Goal: Navigation & Orientation: Find specific page/section

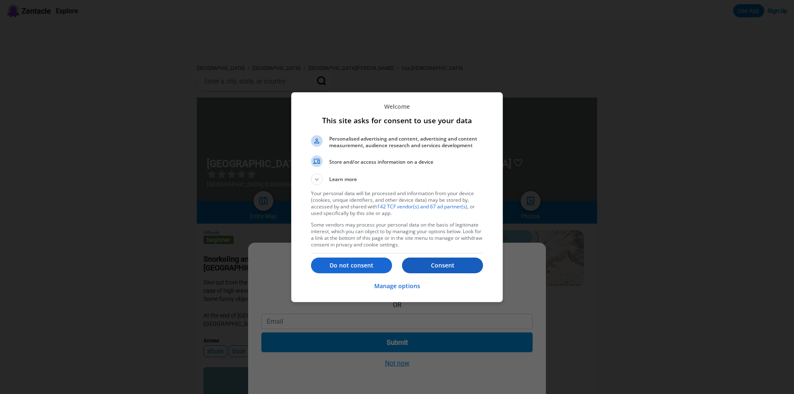
click at [443, 263] on p "Consent" at bounding box center [442, 265] width 81 height 8
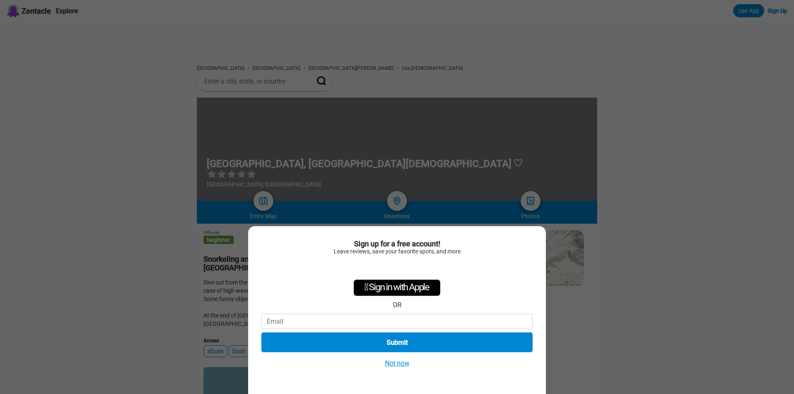
click at [399, 362] on button "Not now" at bounding box center [396, 363] width 29 height 9
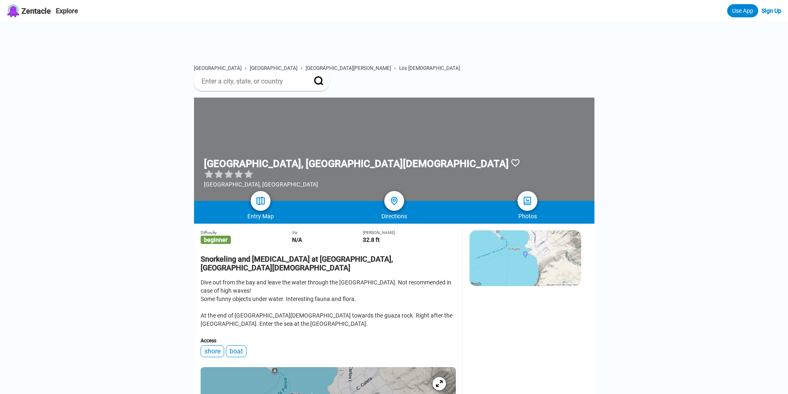
click at [537, 201] on div "Photos" at bounding box center [528, 210] width 134 height 19
click at [528, 196] on img at bounding box center [527, 201] width 12 height 12
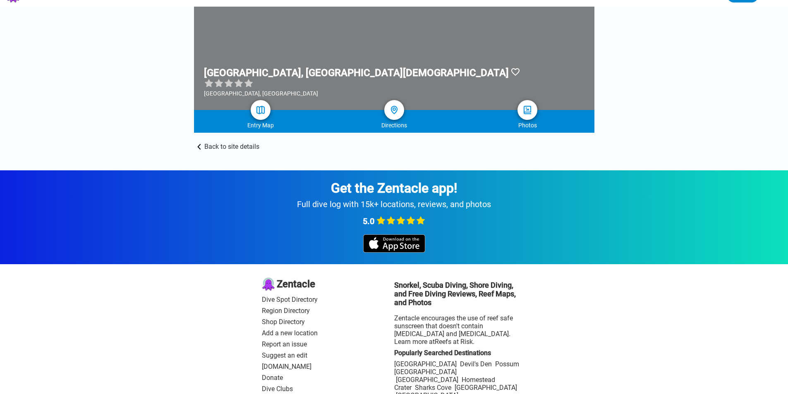
scroll to position [41, 0]
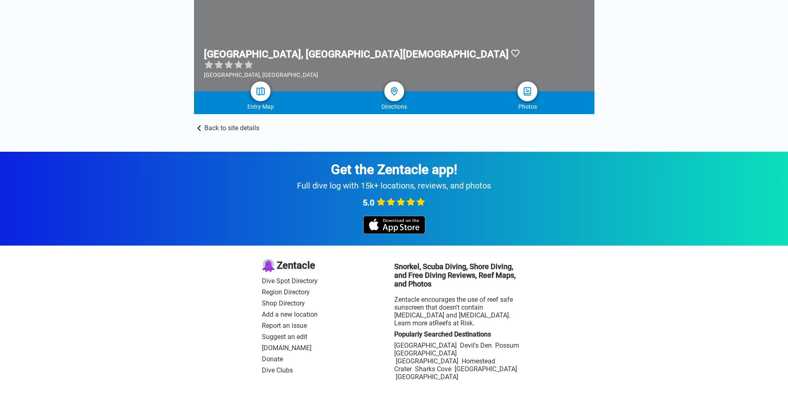
click at [208, 119] on link "Back to site details" at bounding box center [394, 123] width 400 height 18
